Goal: Navigation & Orientation: Find specific page/section

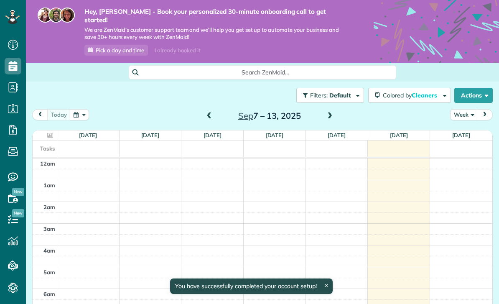
scroll to position [153, 0]
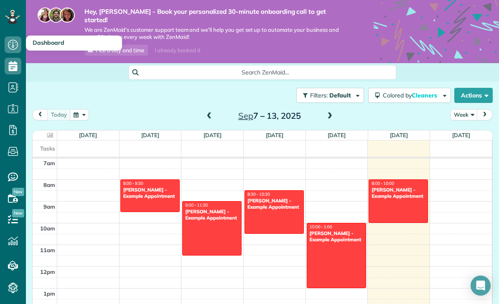
click at [11, 46] on icon at bounding box center [13, 44] width 17 height 17
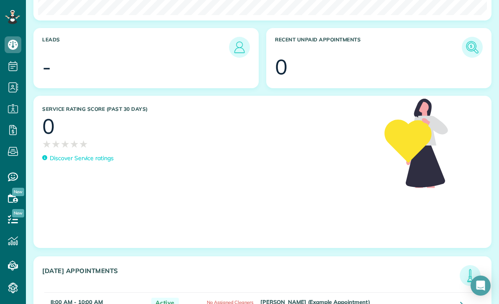
scroll to position [438, 0]
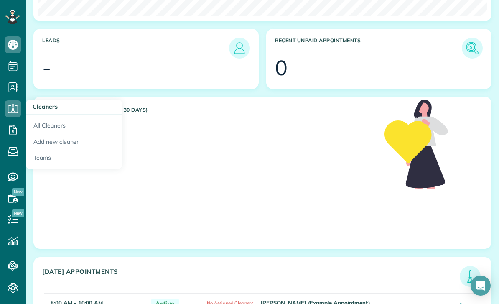
click at [15, 134] on icon at bounding box center [13, 130] width 17 height 17
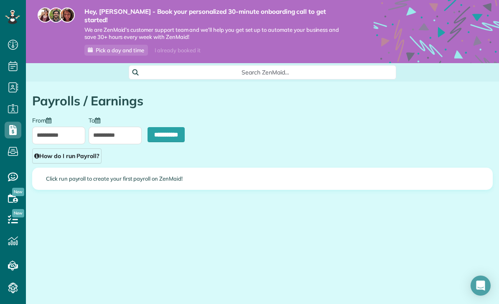
scroll to position [4, 4]
type input "**********"
click at [11, 177] on icon at bounding box center [13, 176] width 17 height 17
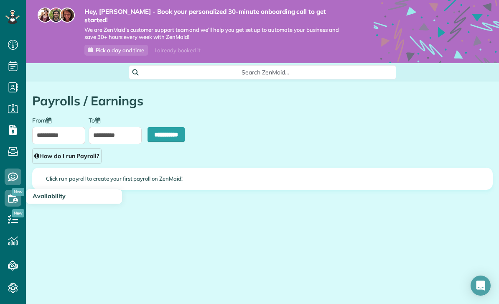
click at [10, 201] on icon at bounding box center [13, 198] width 17 height 17
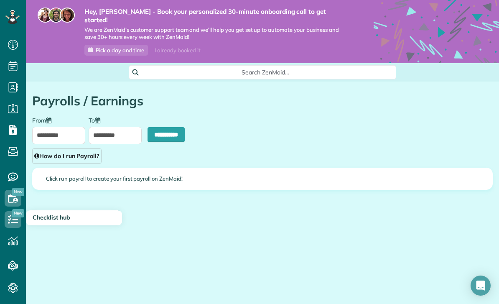
click at [12, 224] on icon at bounding box center [13, 219] width 17 height 17
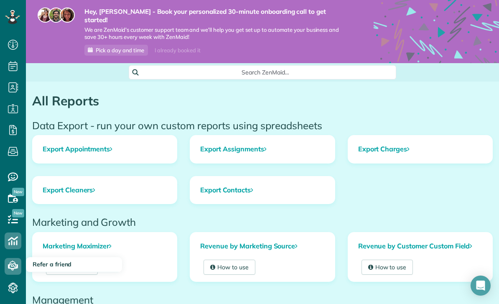
click at [20, 265] on icon at bounding box center [13, 266] width 17 height 17
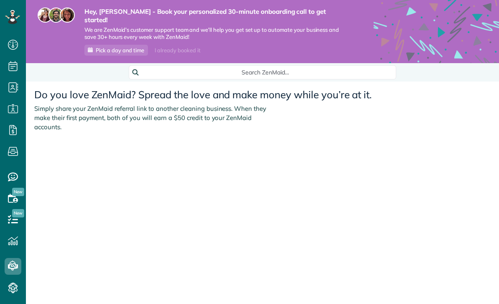
scroll to position [4, 4]
click at [235, 68] on span "Search ZenMaid…" at bounding box center [265, 72] width 254 height 8
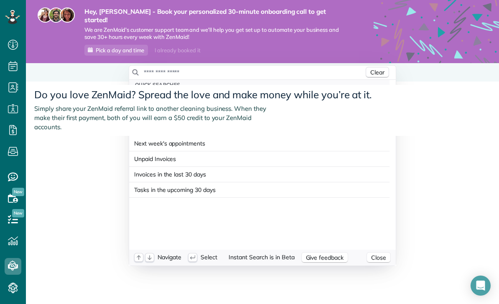
click at [161, 68] on input "text" at bounding box center [253, 72] width 221 height 8
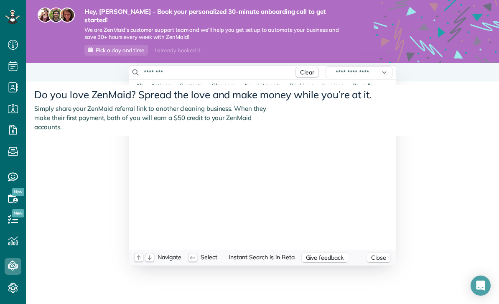
scroll to position [3, 0]
type input "********"
click at [262, 87] on div "All Actions Contacts Cleaners Appointments Bookings Invoices Payrolls Tasks" at bounding box center [265, 92] width 262 height 24
click at [240, 104] on div "No results found" at bounding box center [259, 115] width 260 height 22
click at [204, 107] on div "No results found" at bounding box center [259, 115] width 260 height 22
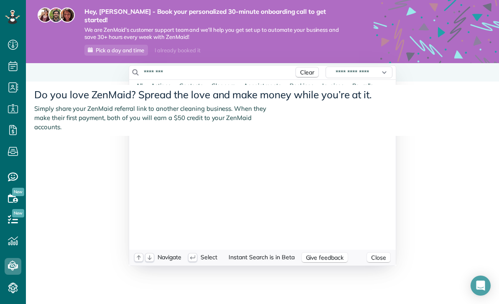
click at [203, 107] on div "No results found" at bounding box center [259, 115] width 260 height 22
click at [257, 107] on div "No results found" at bounding box center [259, 115] width 260 height 22
click at [295, 104] on div "No results found" at bounding box center [259, 115] width 260 height 22
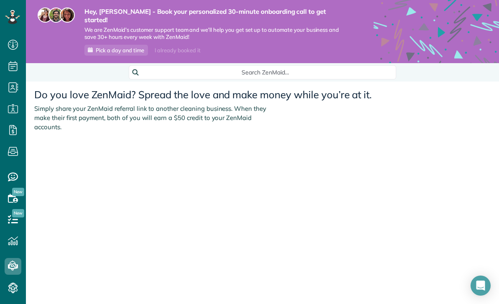
scroll to position [4, 4]
click at [13, 18] on icon at bounding box center [12, 16] width 5 height 3
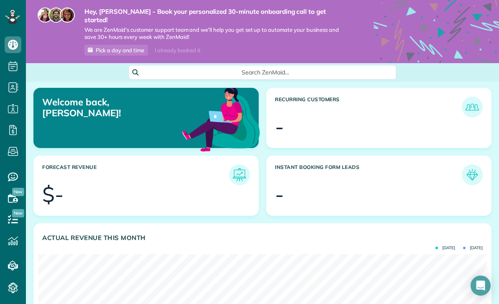
scroll to position [199, 449]
click at [268, 68] on span "Search ZenMaid…" at bounding box center [265, 72] width 254 height 8
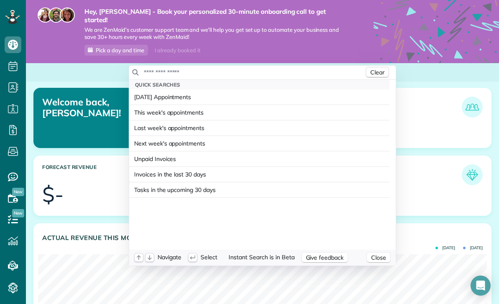
click at [186, 68] on input "text" at bounding box center [253, 72] width 221 height 8
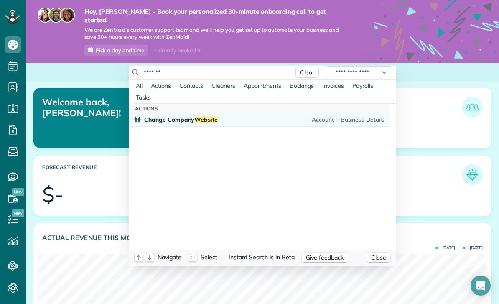
type input "*******"
click at [265, 115] on link "Change Company Website Account Business Details" at bounding box center [259, 119] width 260 height 13
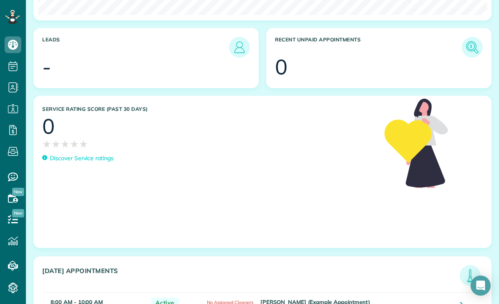
scroll to position [438, 0]
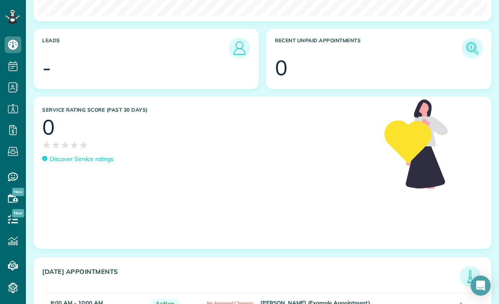
click at [237, 38] on img at bounding box center [239, 47] width 19 height 19
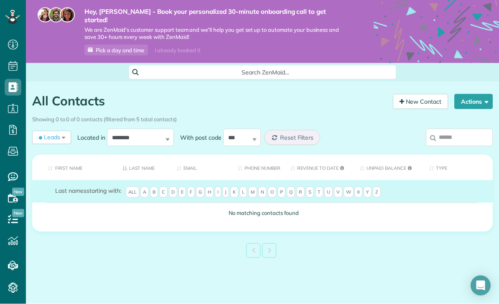
scroll to position [27, 0]
